Goal: Information Seeking & Learning: Learn about a topic

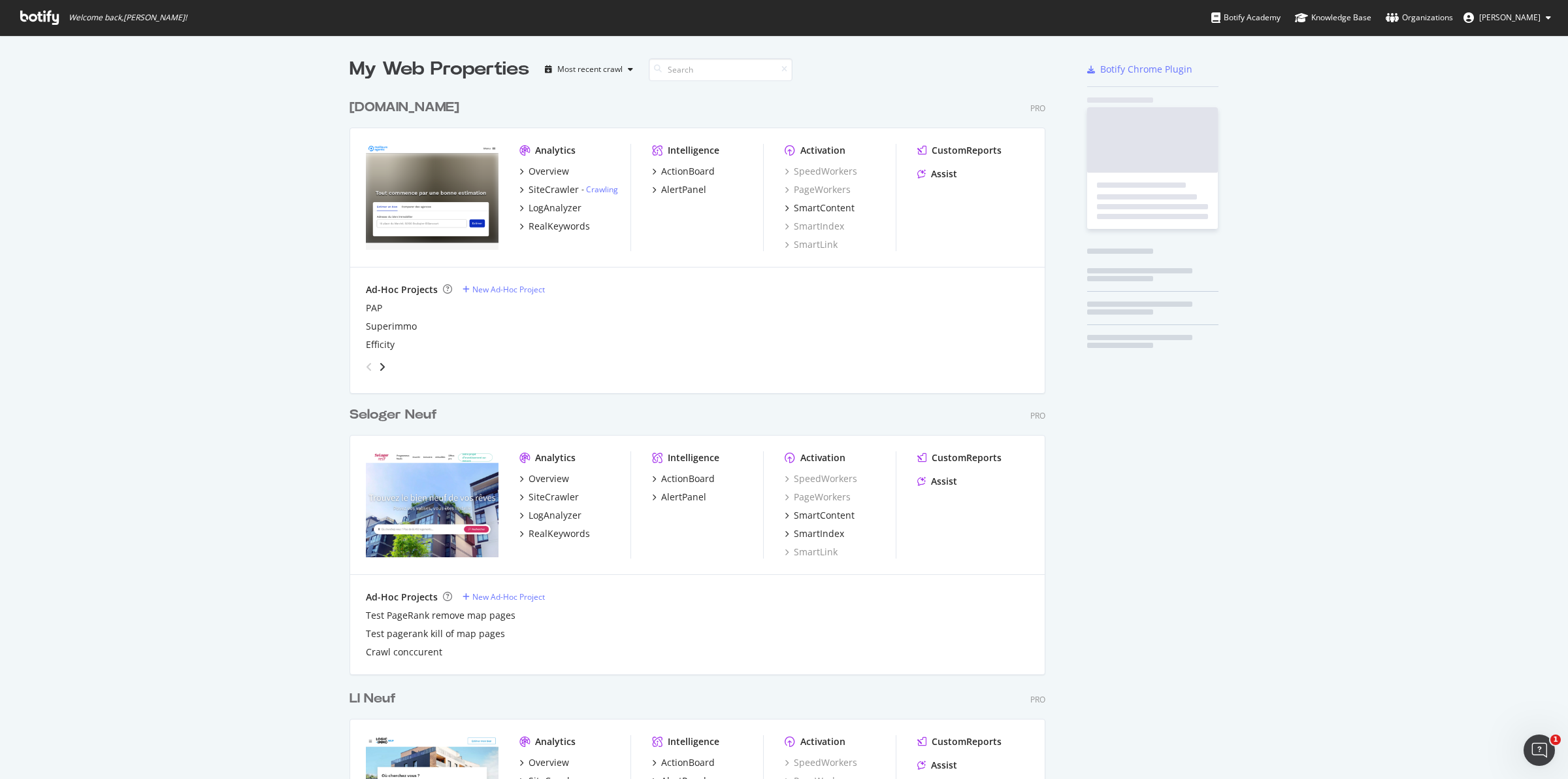
scroll to position [766, 1543]
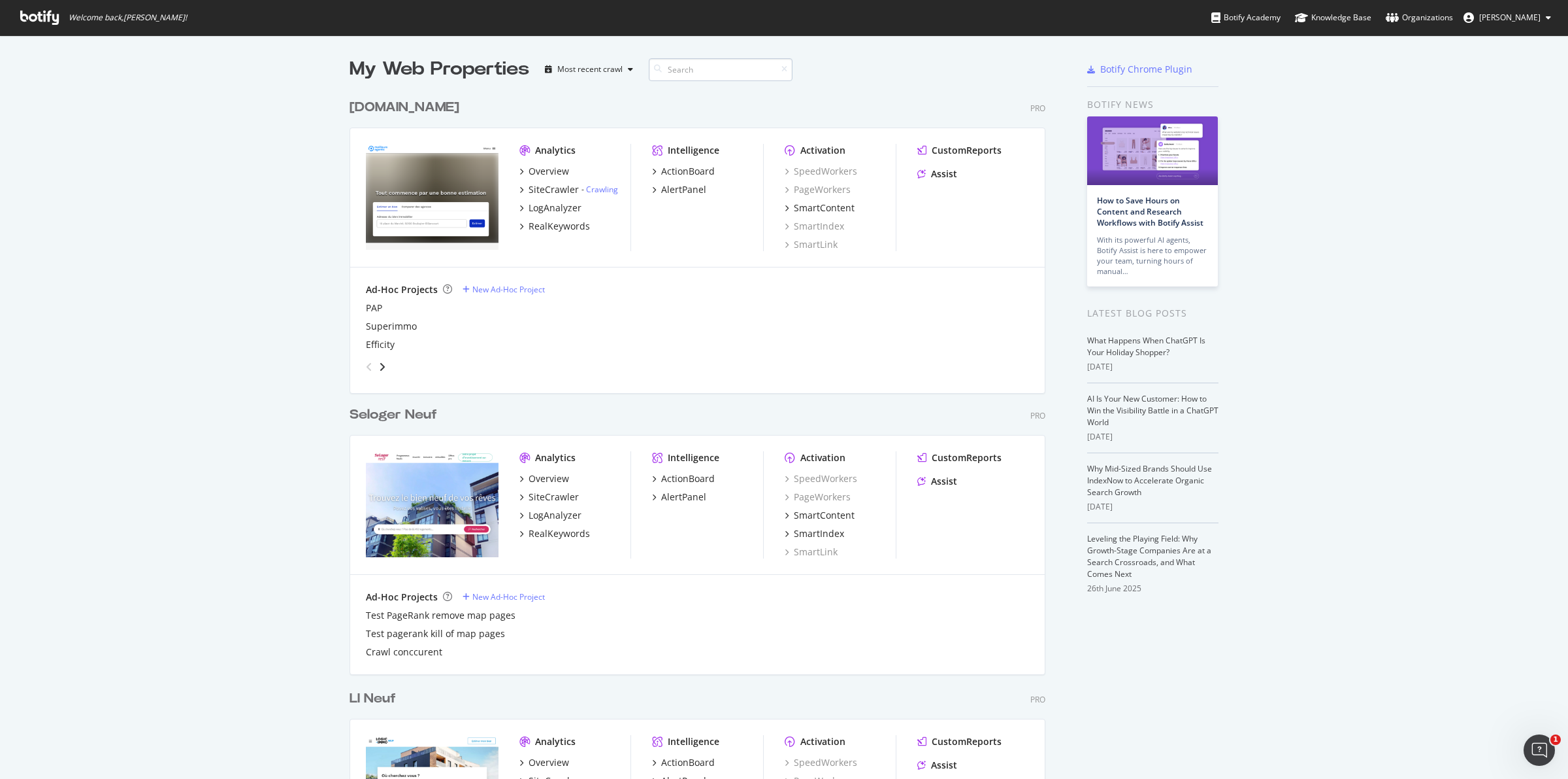
click at [687, 66] on input at bounding box center [721, 69] width 144 height 23
click at [684, 67] on input at bounding box center [721, 69] width 144 height 23
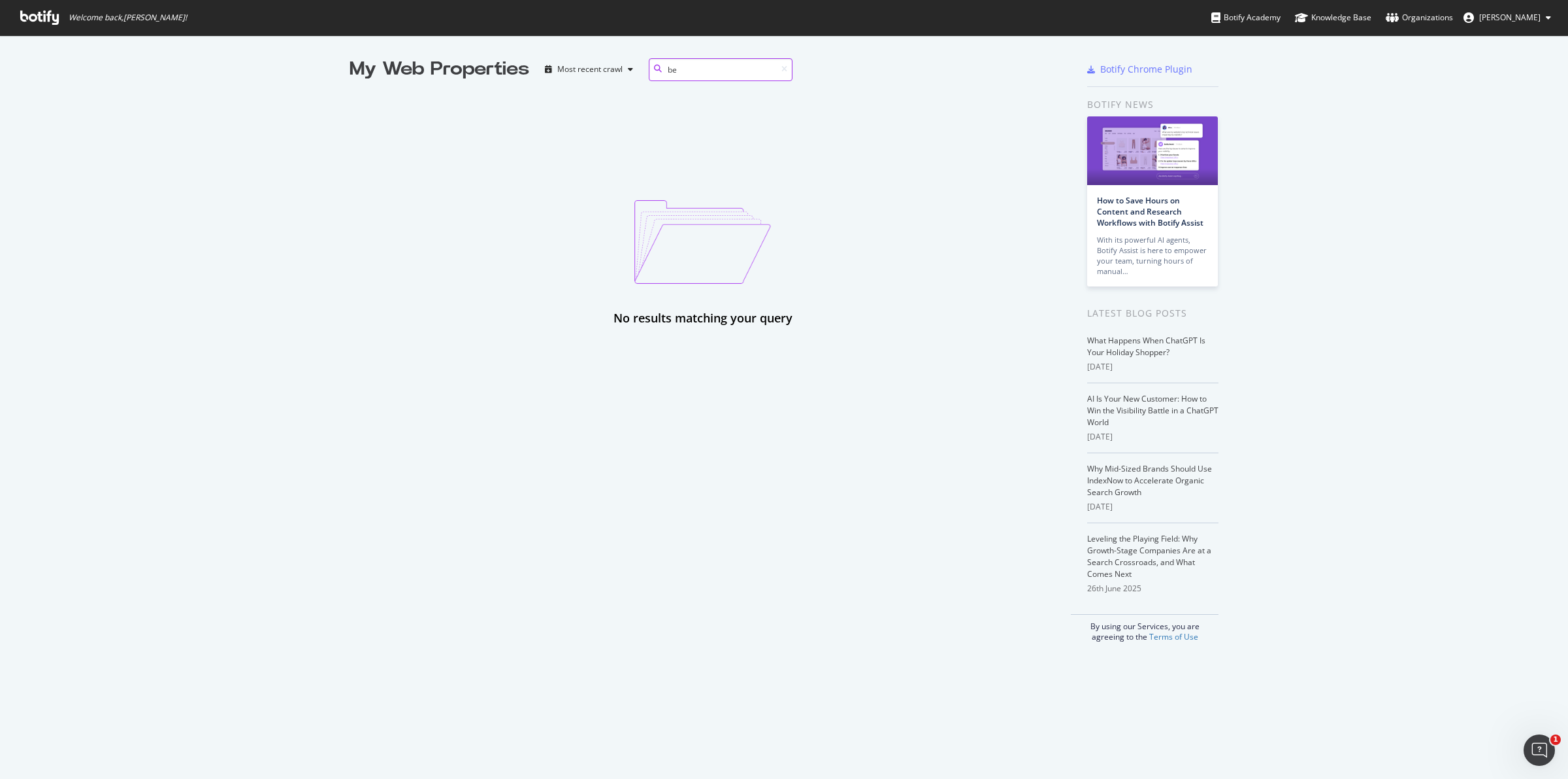
type input "b"
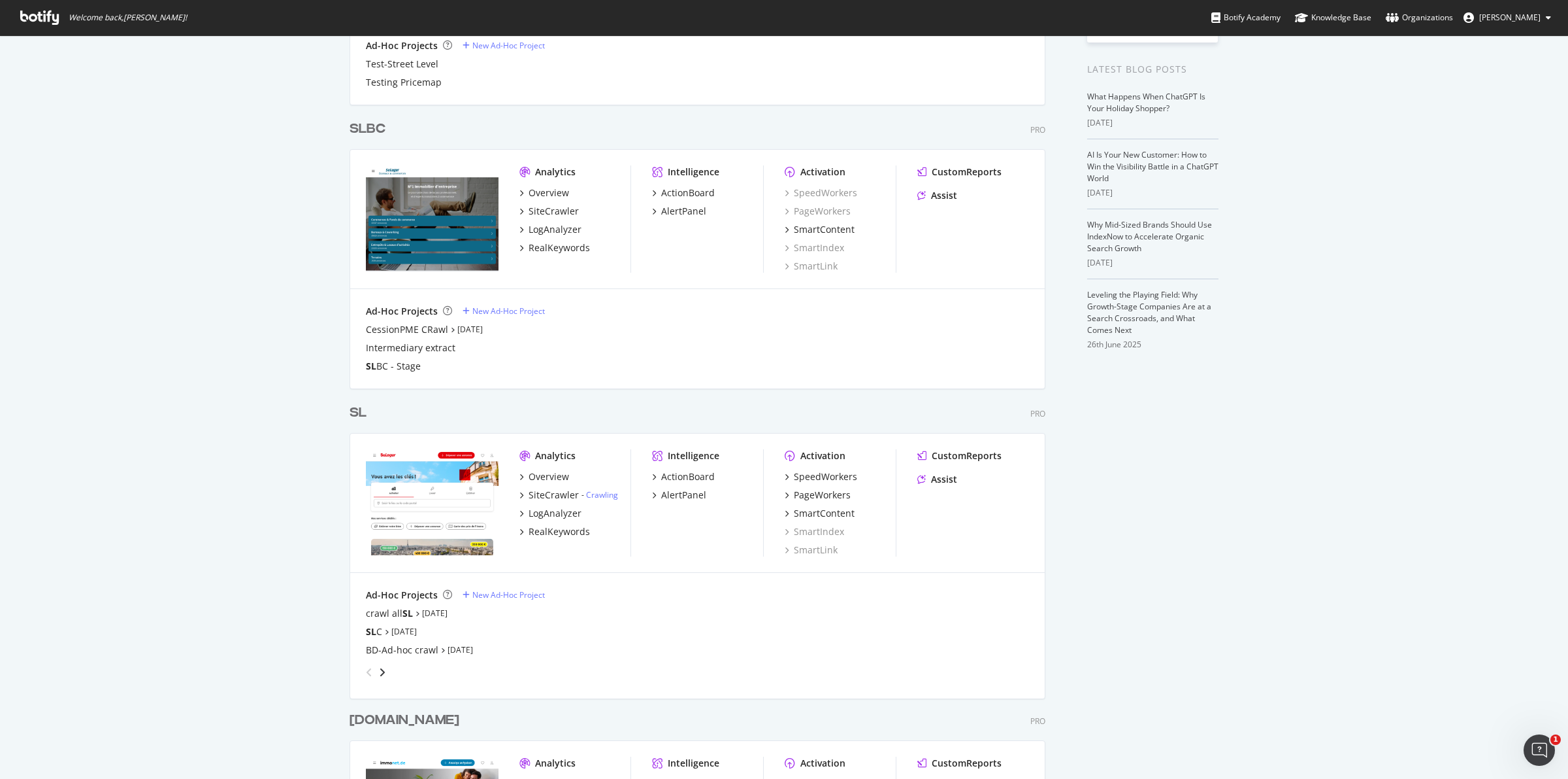
scroll to position [245, 0]
type input "sl"
click at [381, 668] on div "grid" at bounding box center [695, 669] width 668 height 26
click at [380, 669] on icon "angle-right" at bounding box center [382, 671] width 7 height 11
click at [379, 669] on icon "angle-right" at bounding box center [382, 671] width 7 height 11
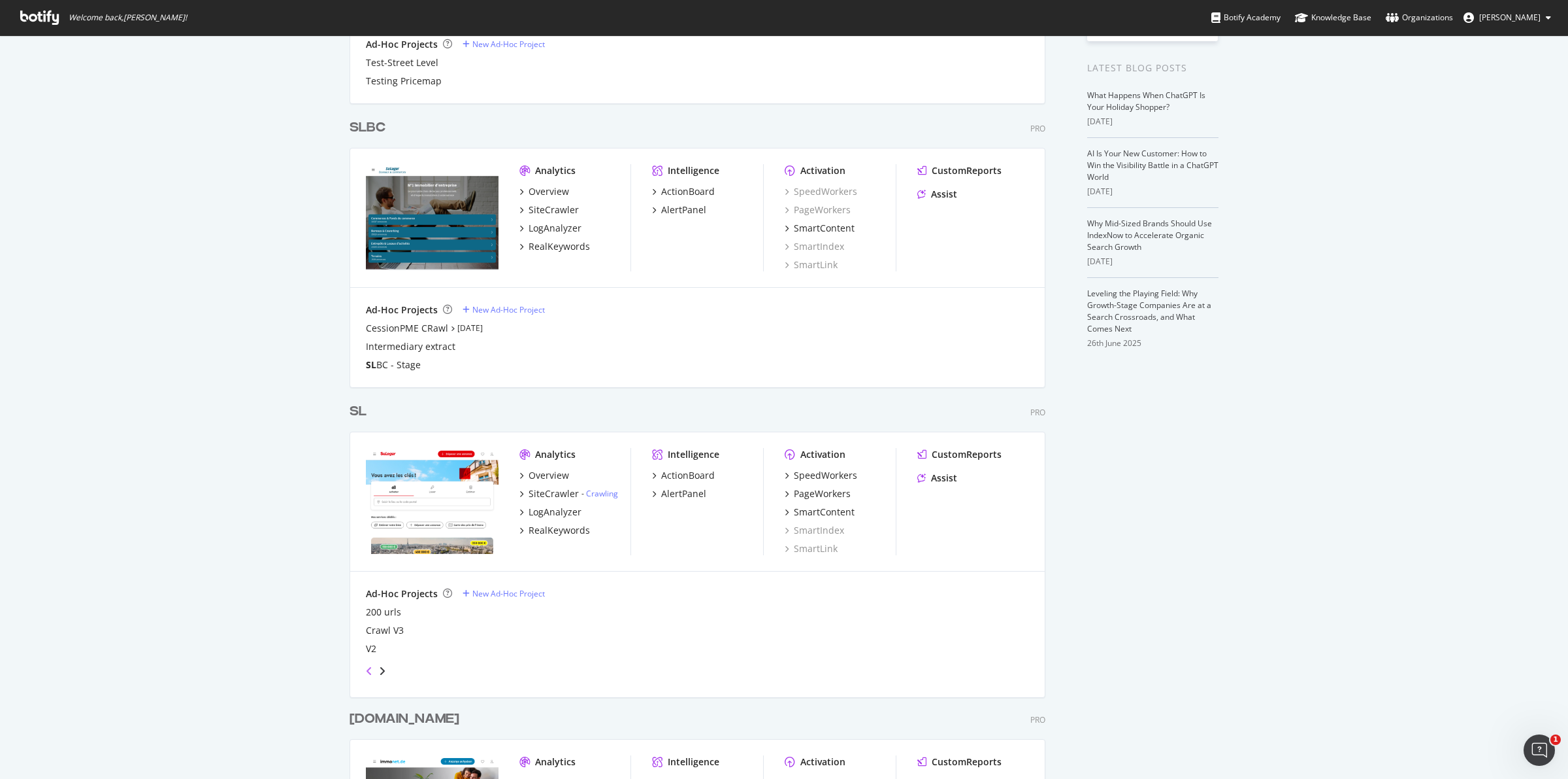
click at [366, 671] on icon "angle-left" at bounding box center [369, 671] width 7 height 11
click at [366, 674] on icon "angle-left" at bounding box center [369, 671] width 7 height 11
click at [462, 648] on link "Aug 18th 25" at bounding box center [460, 648] width 26 height 11
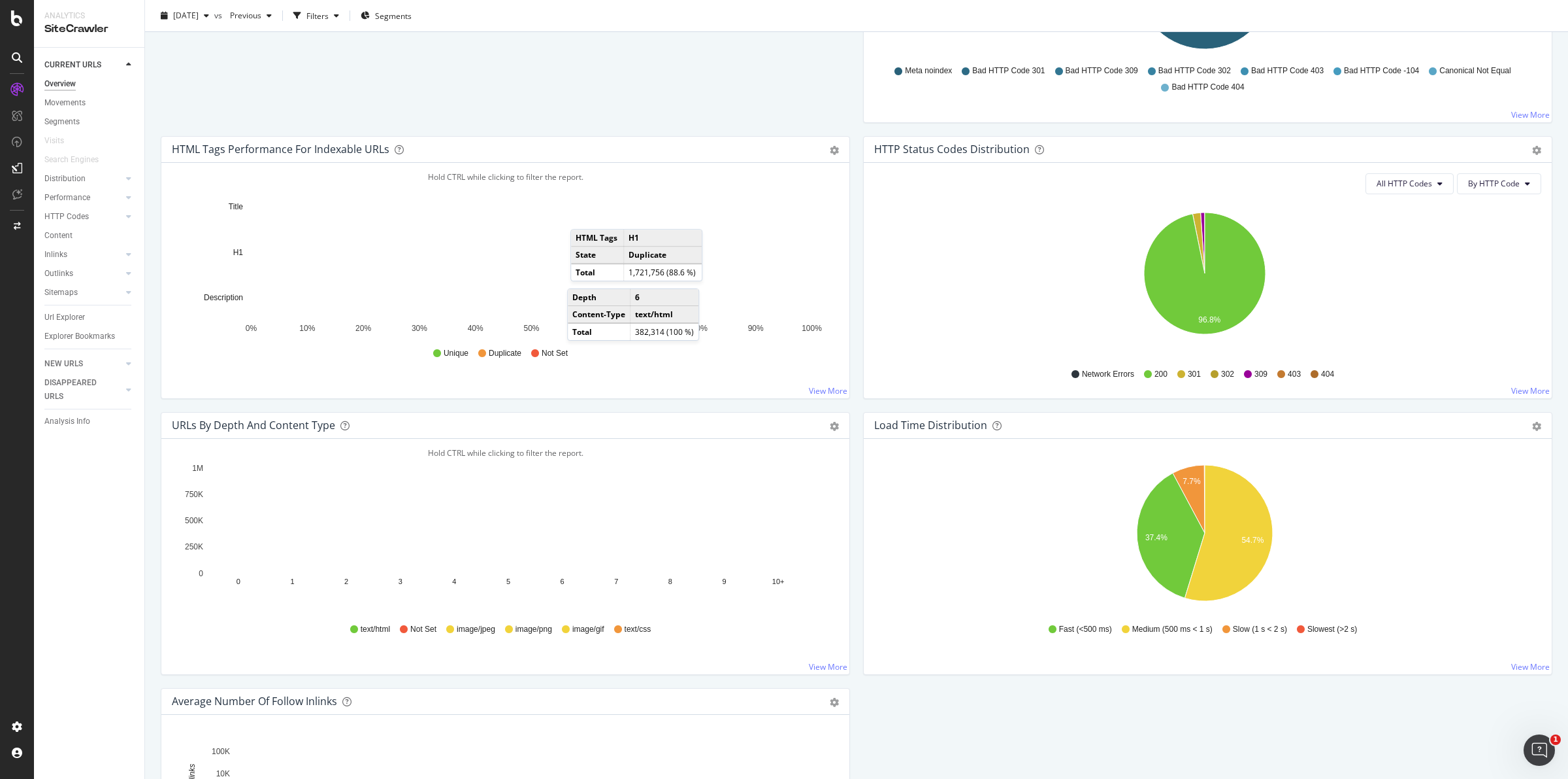
scroll to position [163, 0]
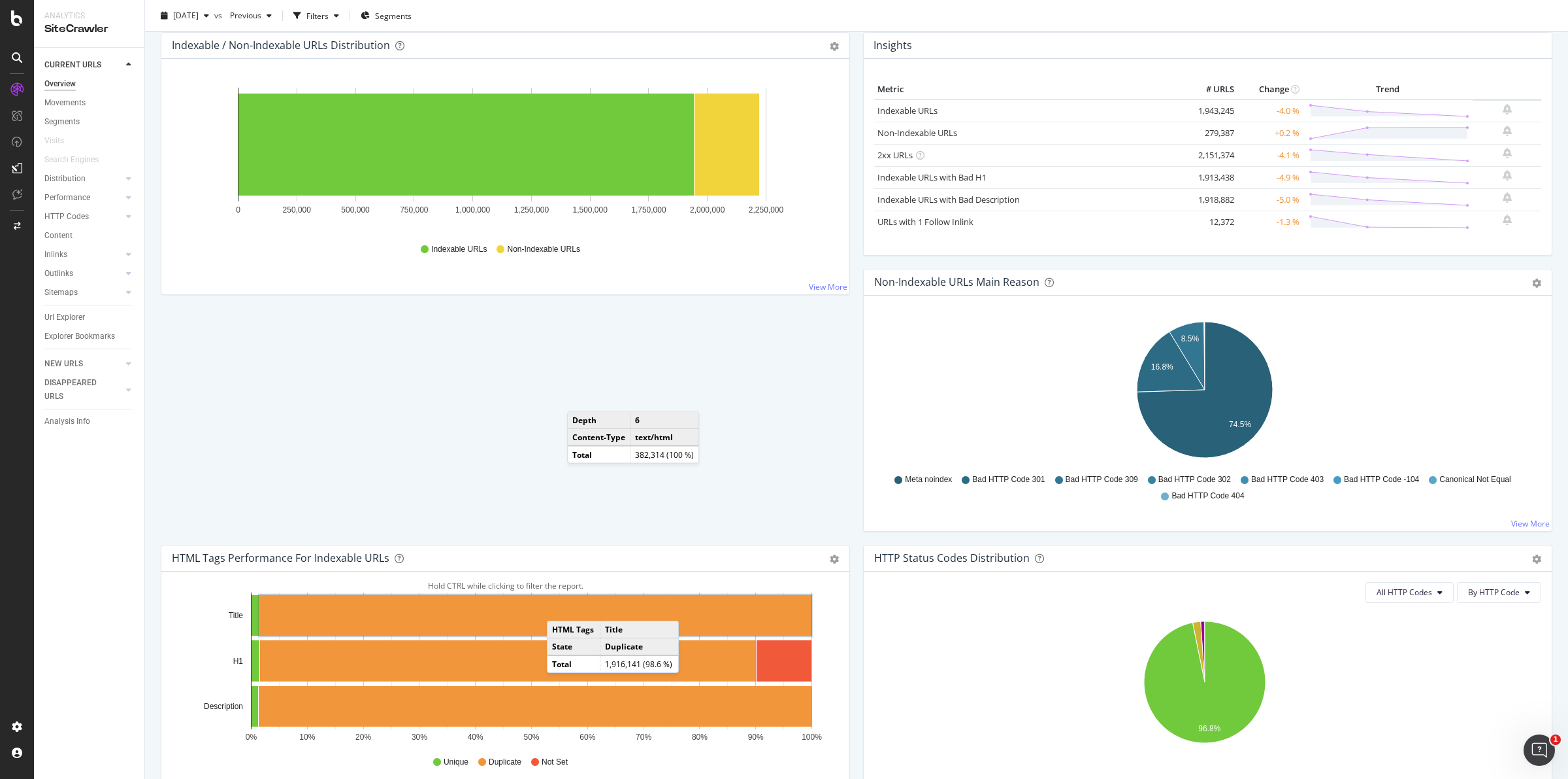
click at [560, 609] on rect "A chart." at bounding box center [535, 615] width 552 height 41
